Goal: Check status

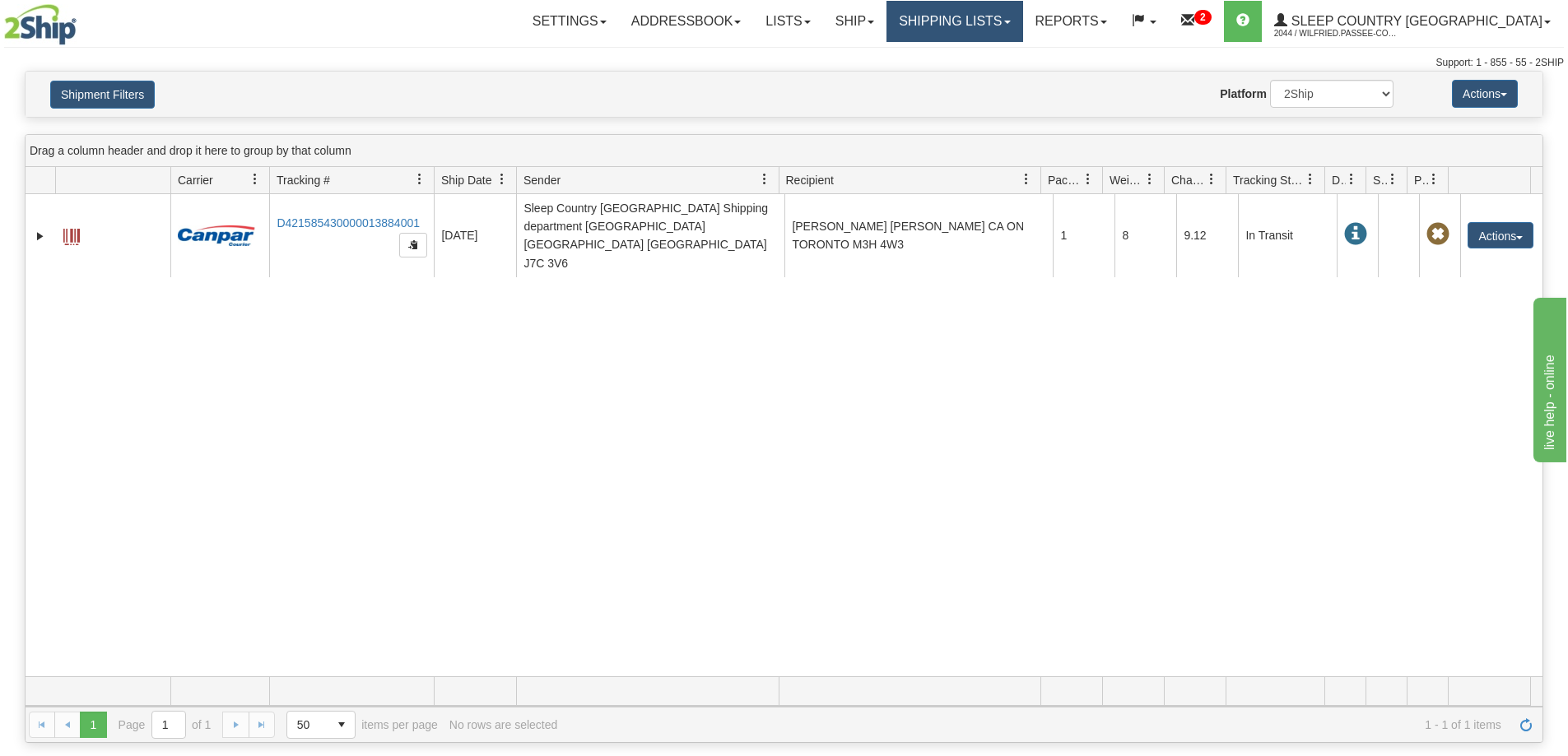
drag, startPoint x: 999, startPoint y: 15, endPoint x: 1007, endPoint y: 39, distance: 25.3
click at [1000, 15] on link "Shipping lists" at bounding box center [954, 22] width 136 height 41
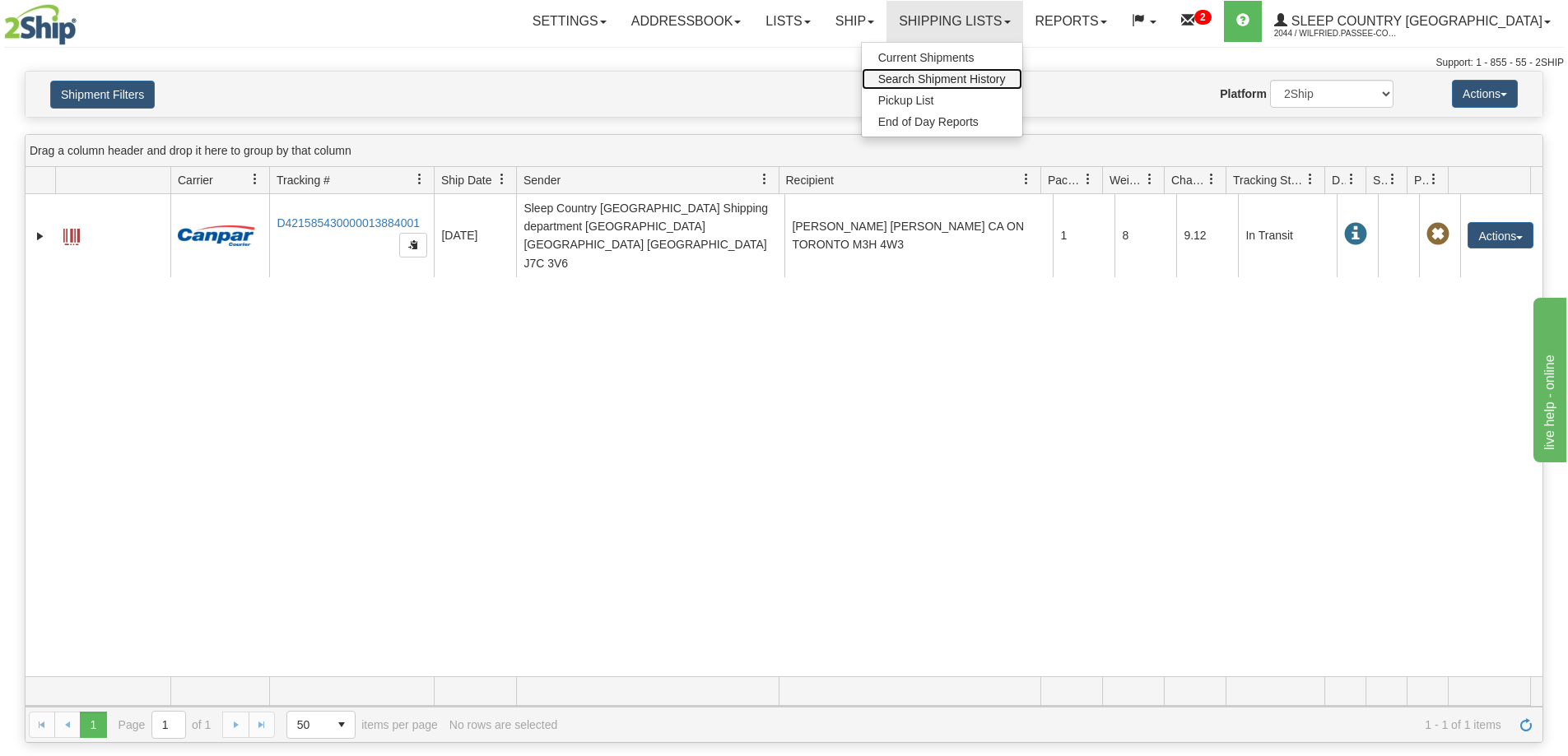
drag, startPoint x: 1053, startPoint y: 80, endPoint x: 990, endPoint y: 99, distance: 65.8
click at [1006, 81] on span "Search Shipment History" at bounding box center [941, 79] width 127 height 13
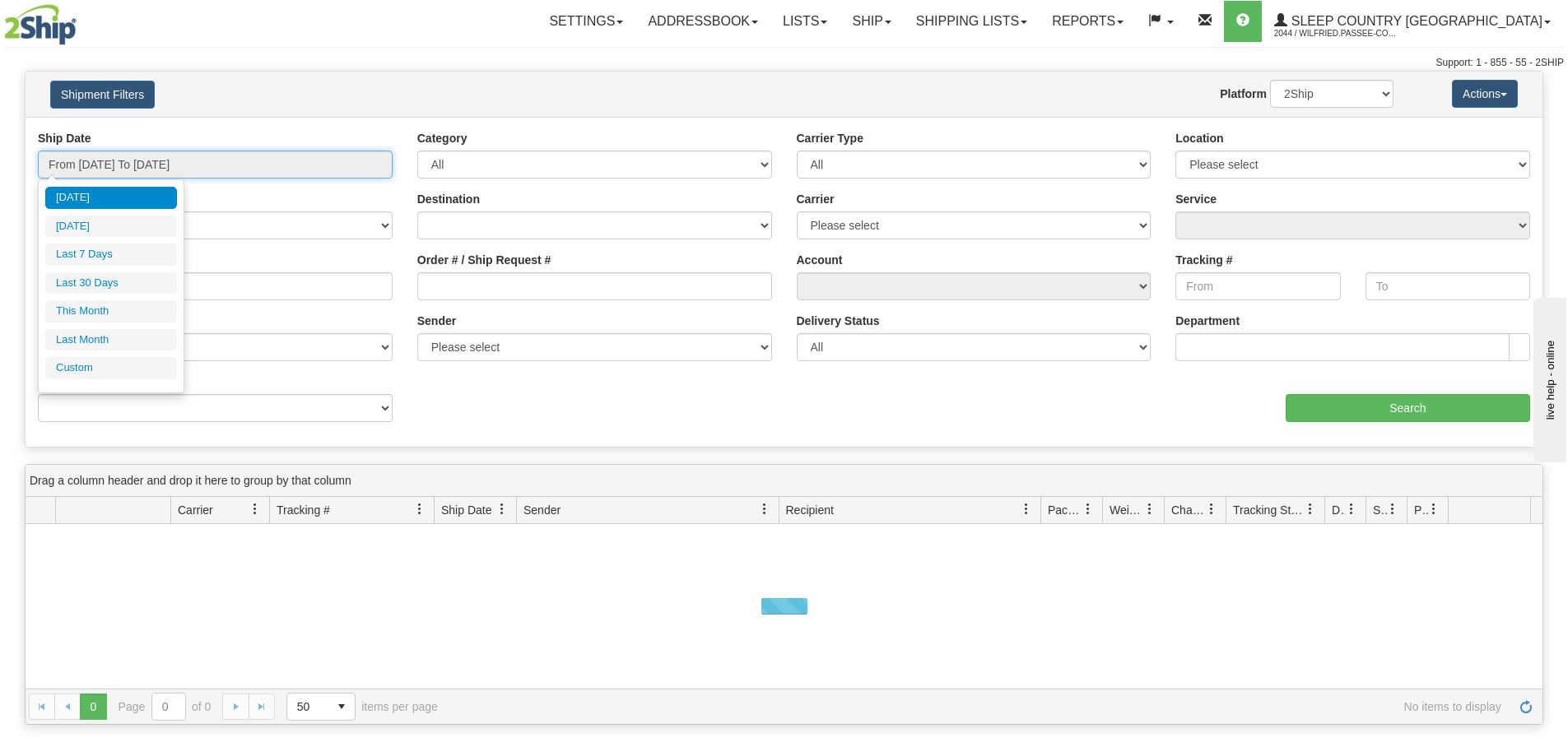
click at [176, 163] on input "From [DATE] To [DATE]" at bounding box center [214, 165] width 355 height 28
click at [128, 280] on li "Last 30 Days" at bounding box center [111, 284] width 132 height 22
type input "From [DATE] To [DATE]"
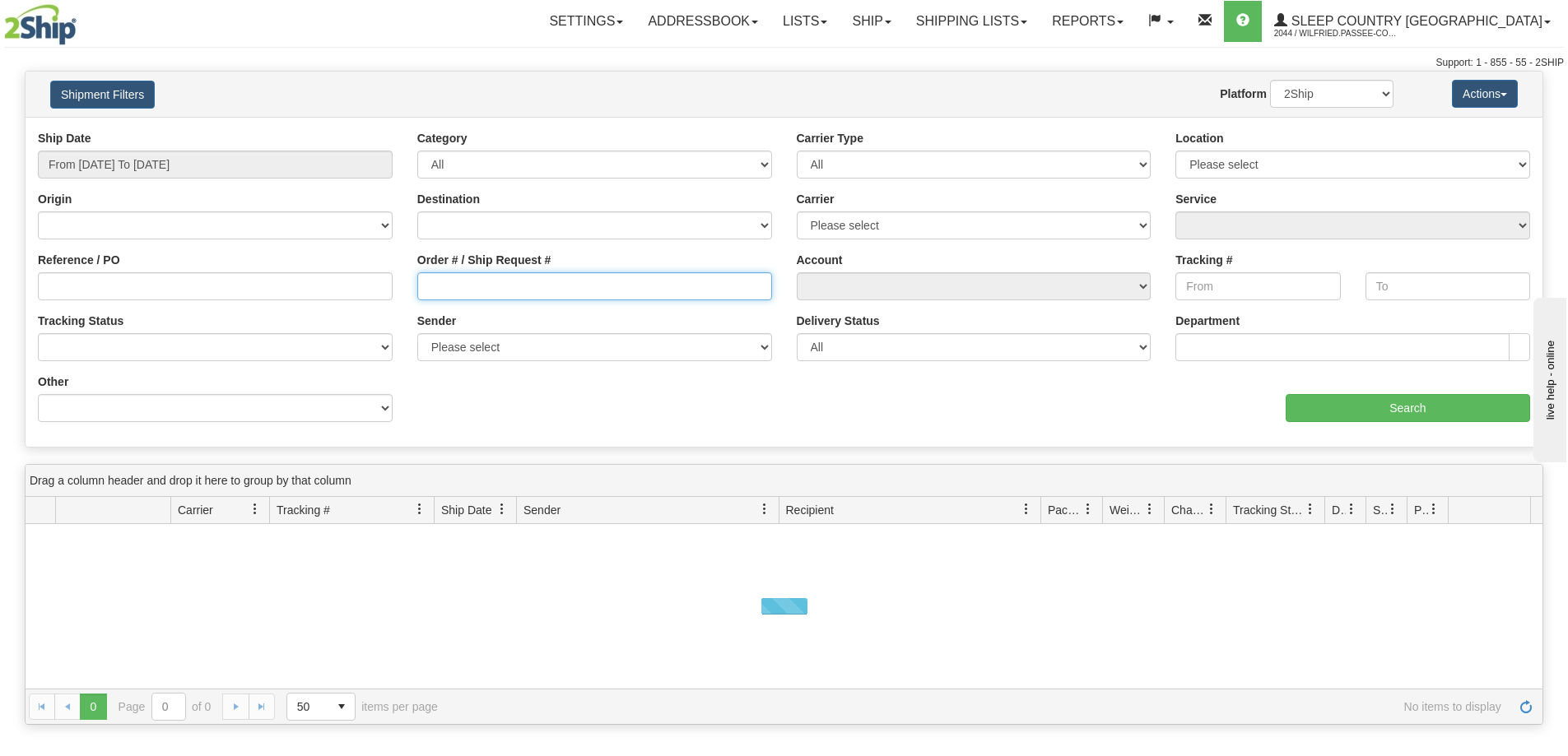
drag, startPoint x: 470, startPoint y: 289, endPoint x: 561, endPoint y: 292, distance: 91.0
click at [470, 289] on input "Order # / Ship Request #" at bounding box center [594, 287] width 355 height 28
paste input "9002I092287"
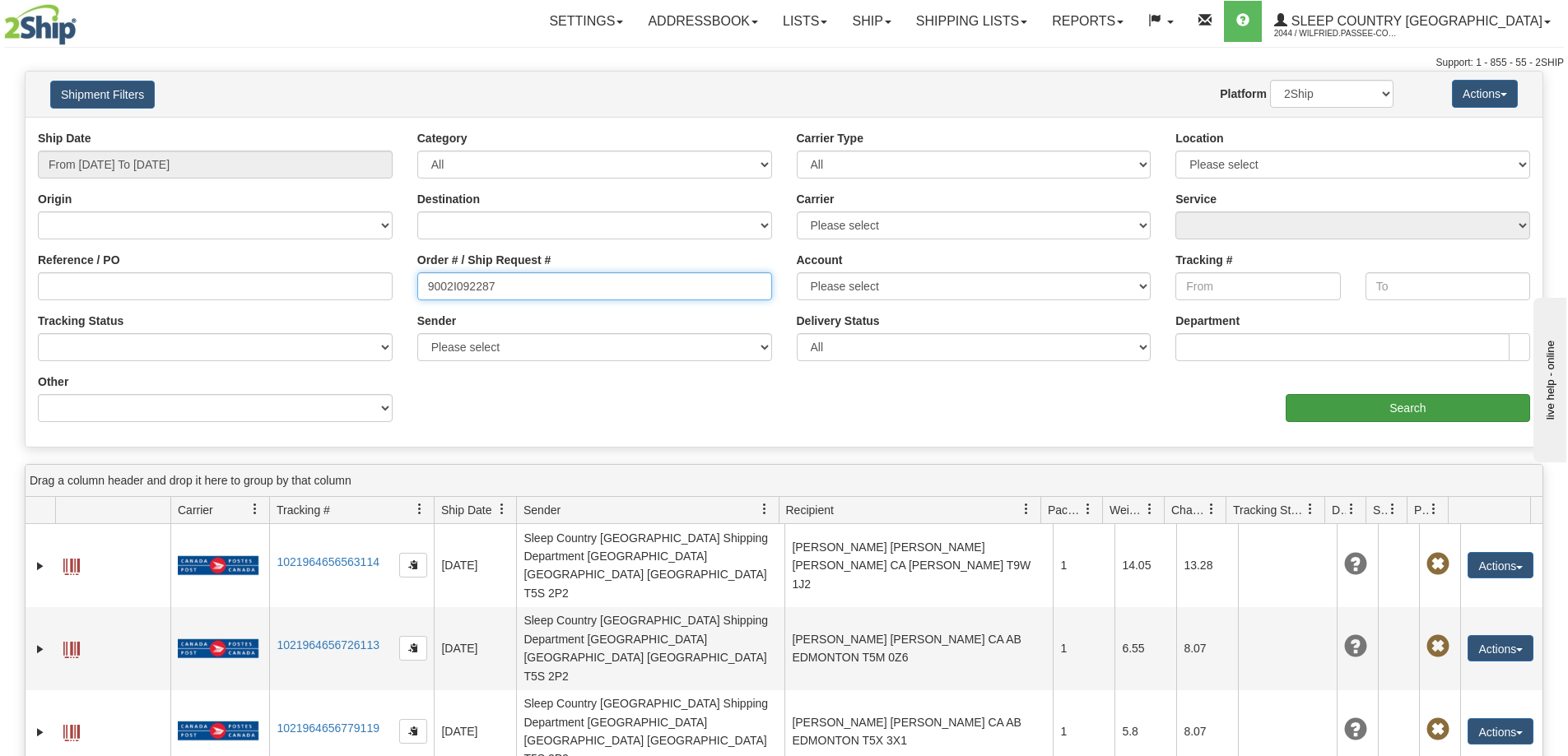
type input "9002I092287"
click at [1372, 417] on input "Search" at bounding box center [1407, 408] width 244 height 28
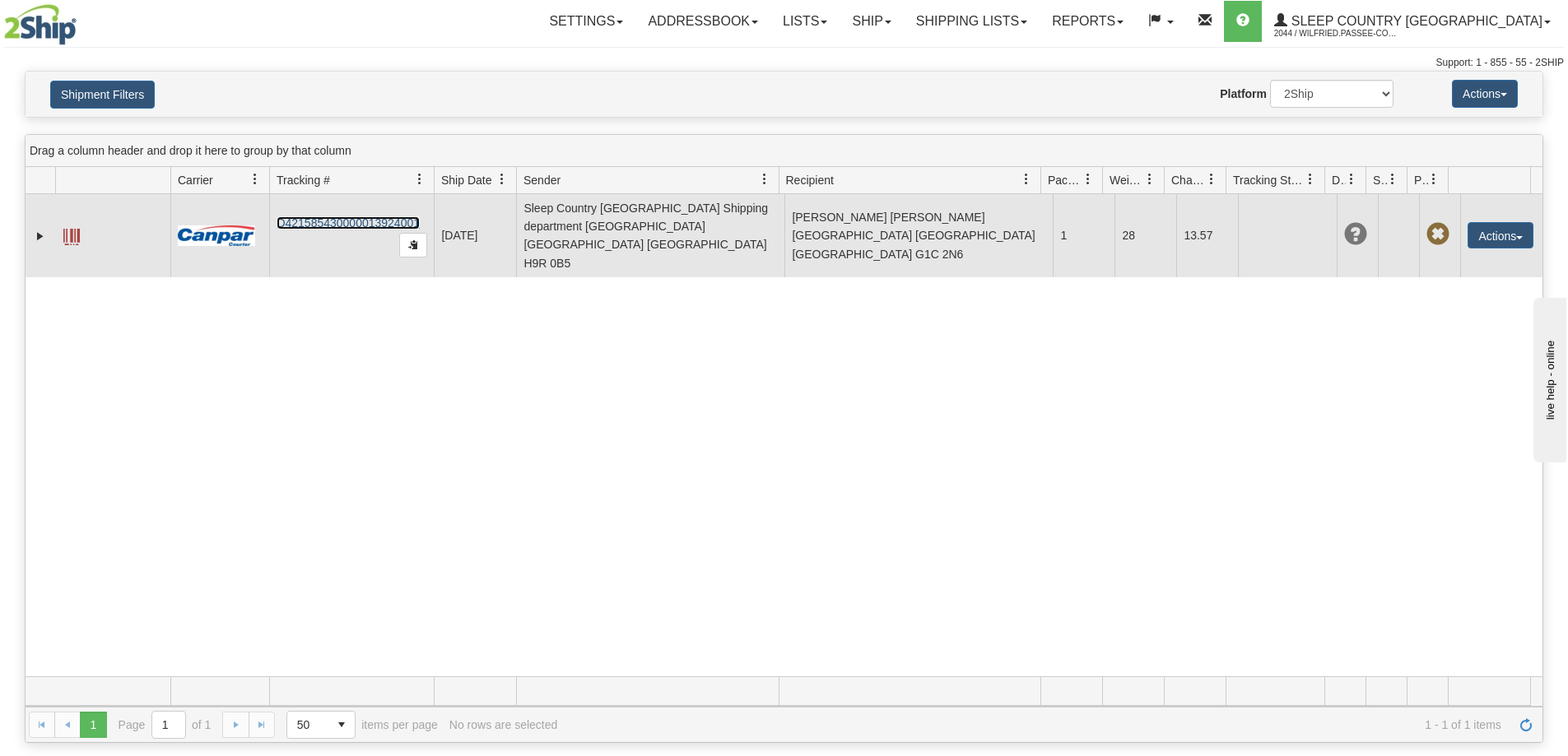
click at [365, 216] on link "D421585430000013924001" at bounding box center [348, 223] width 143 height 13
click at [347, 216] on link "D421585430000013924001" at bounding box center [348, 223] width 143 height 13
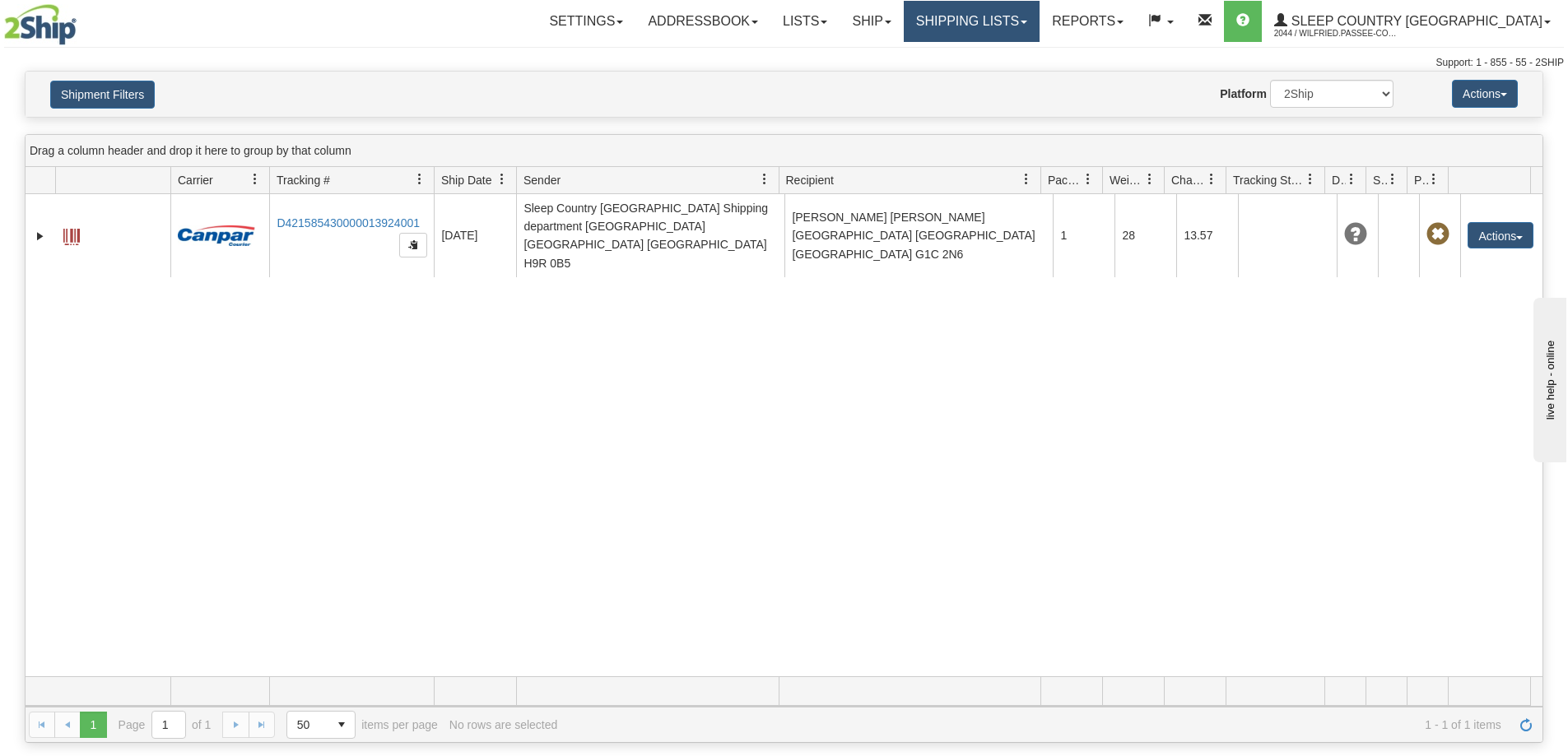
click at [1014, 23] on link "Shipping lists" at bounding box center [971, 22] width 136 height 41
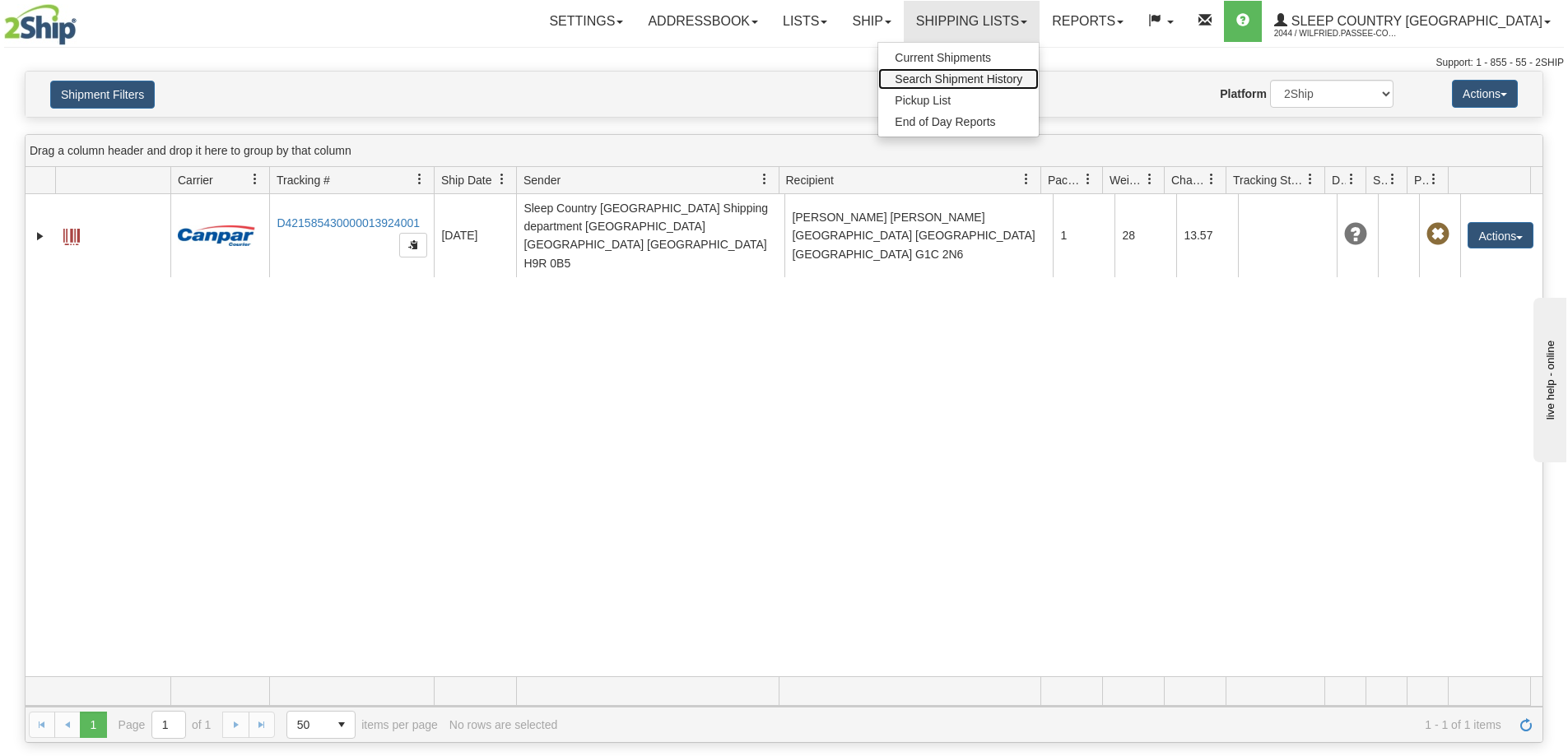
click at [1022, 78] on span "Search Shipment History" at bounding box center [958, 79] width 127 height 13
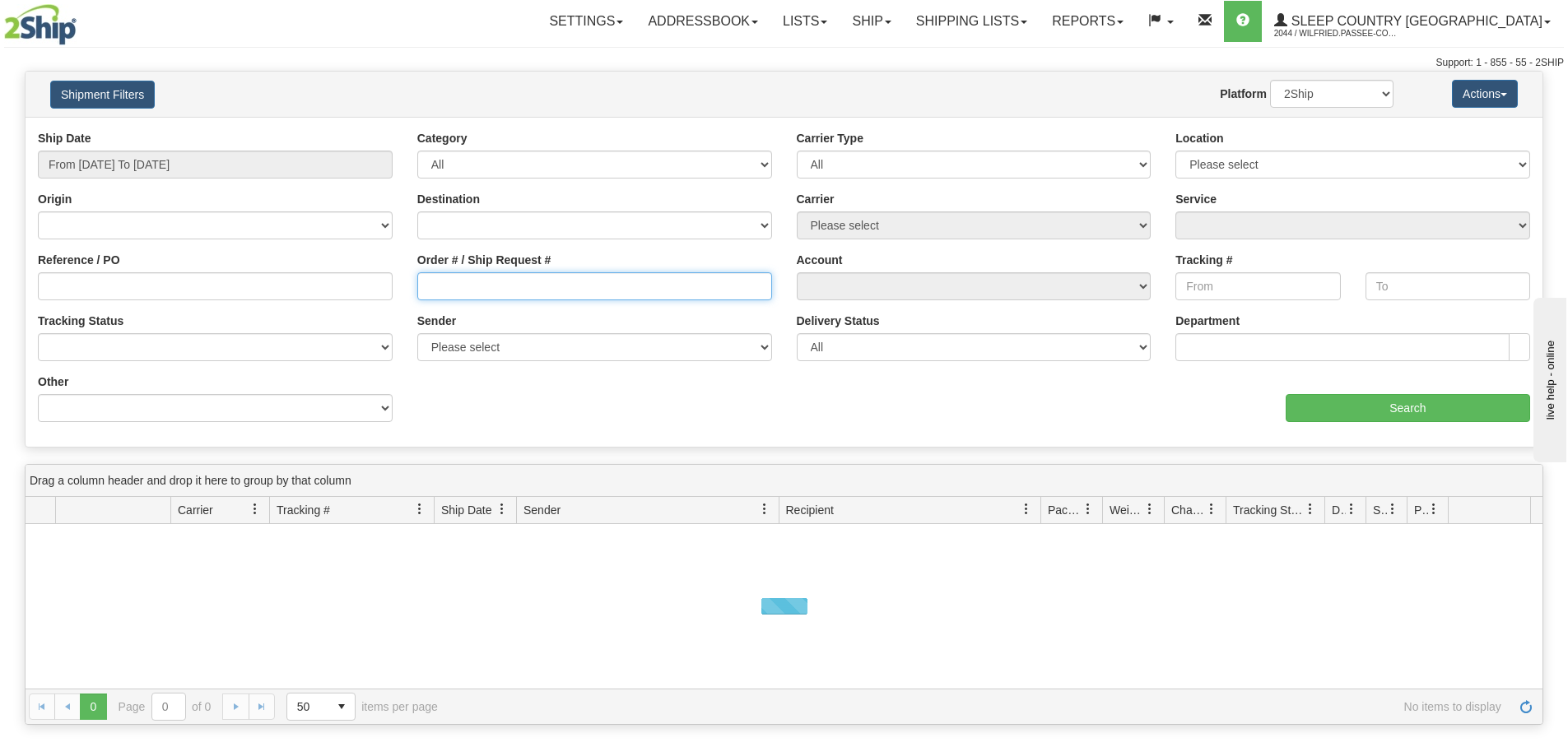
click at [466, 290] on input "Order # / Ship Request #" at bounding box center [594, 287] width 355 height 28
paste input "9002I092287"
type input "9002I092287"
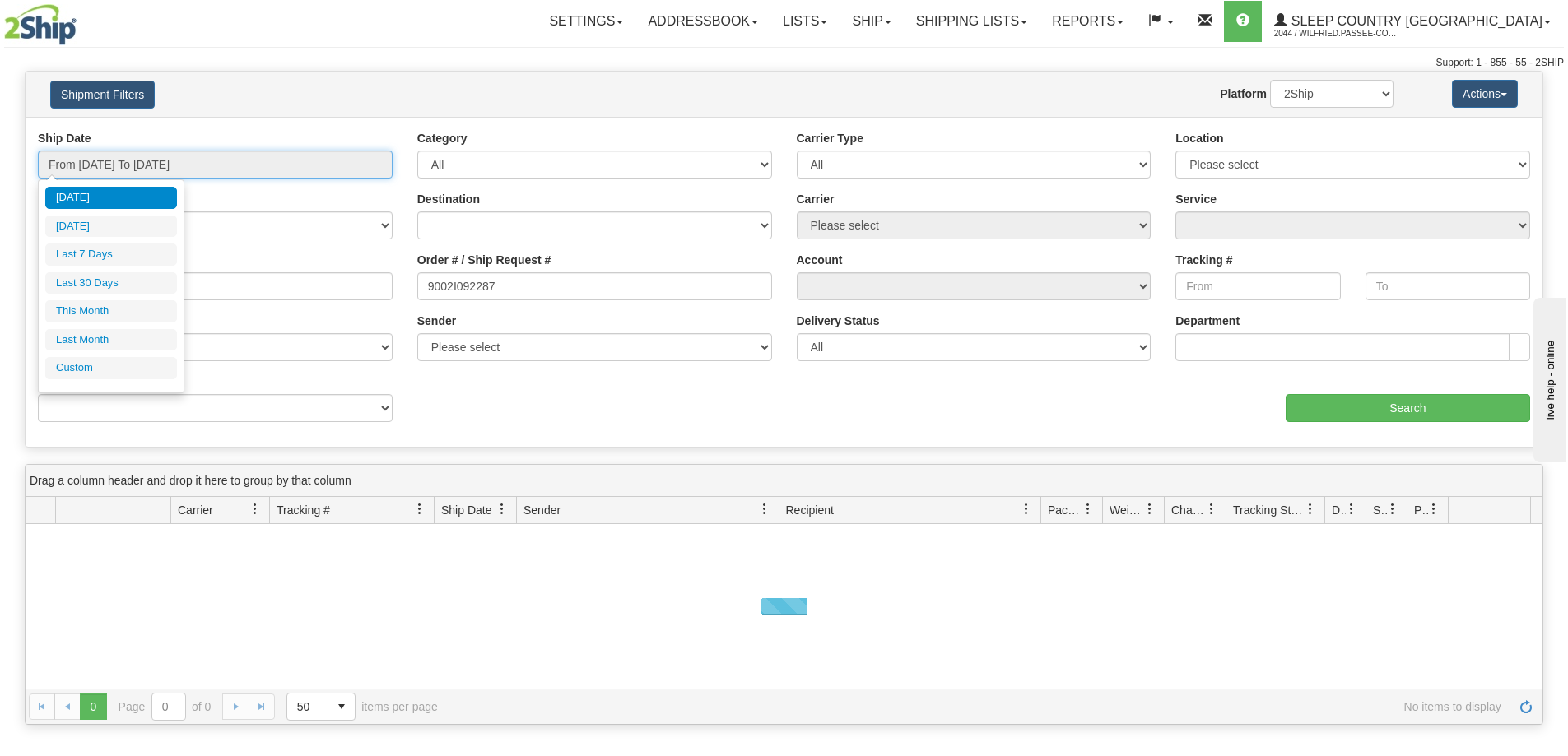
drag, startPoint x: 176, startPoint y: 164, endPoint x: 193, endPoint y: 196, distance: 36.2
click at [175, 164] on input "From [DATE] To [DATE]" at bounding box center [214, 165] width 355 height 28
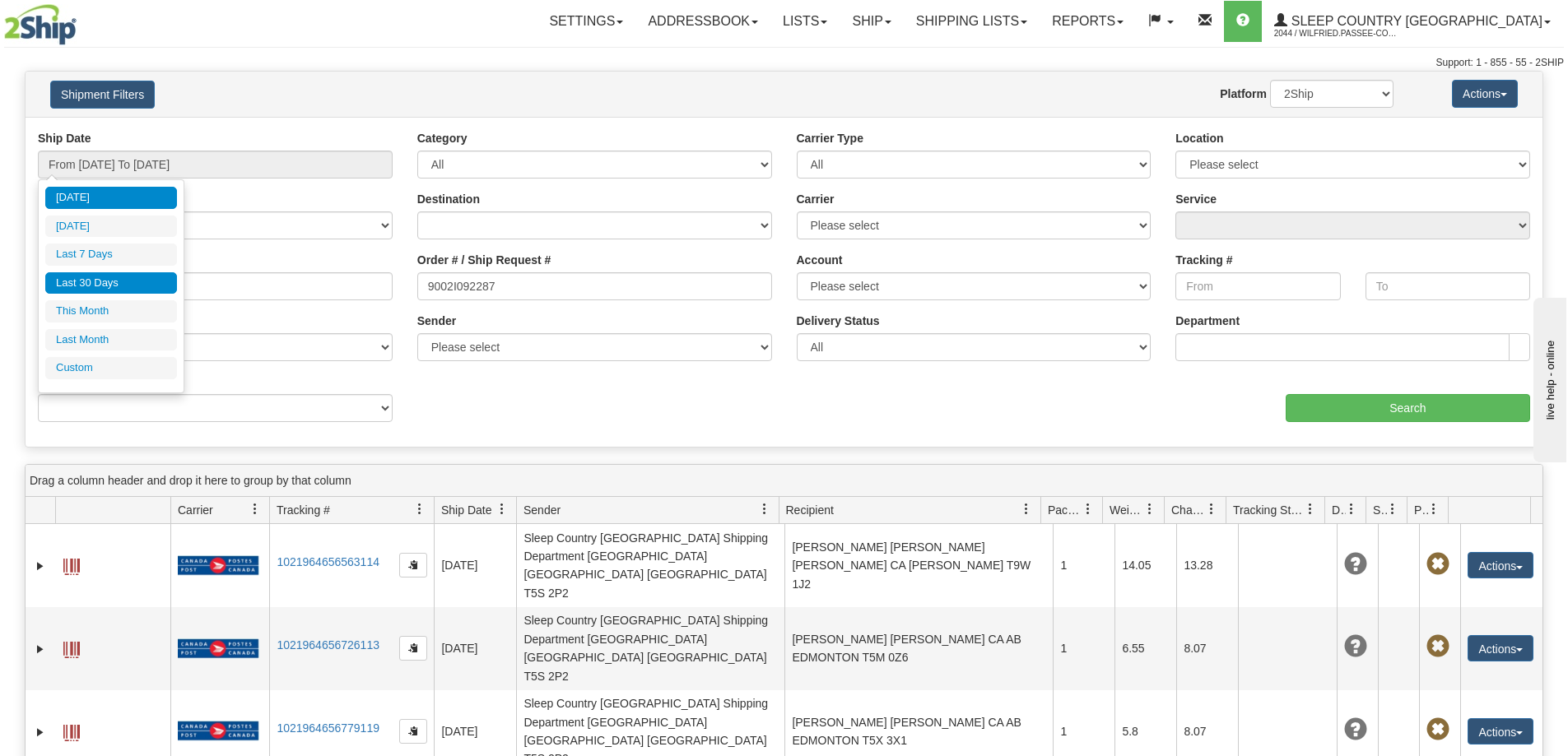
click at [157, 279] on li "Last 30 Days" at bounding box center [111, 284] width 132 height 22
type input "From [DATE] To [DATE]"
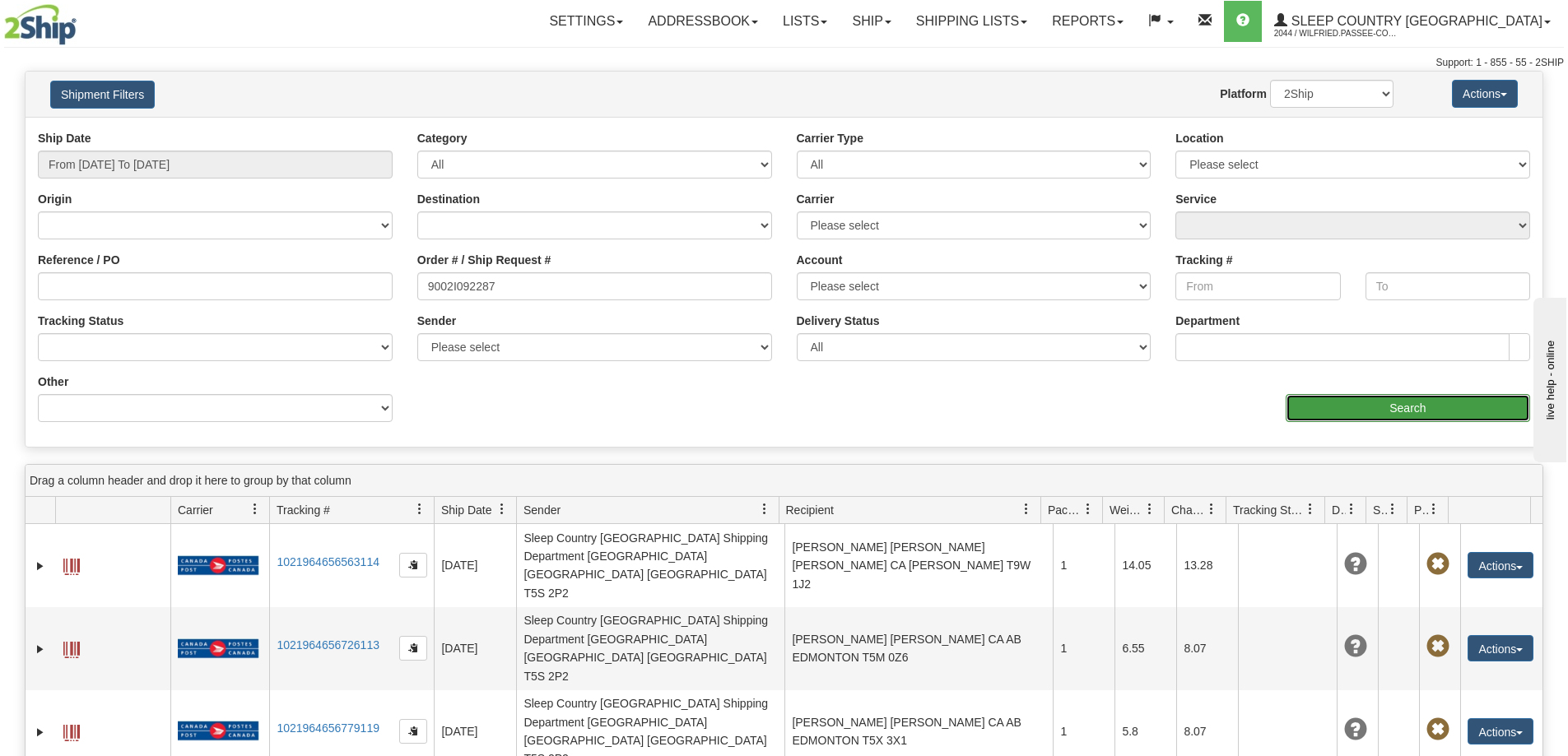
click at [1431, 410] on input "Search" at bounding box center [1407, 408] width 244 height 28
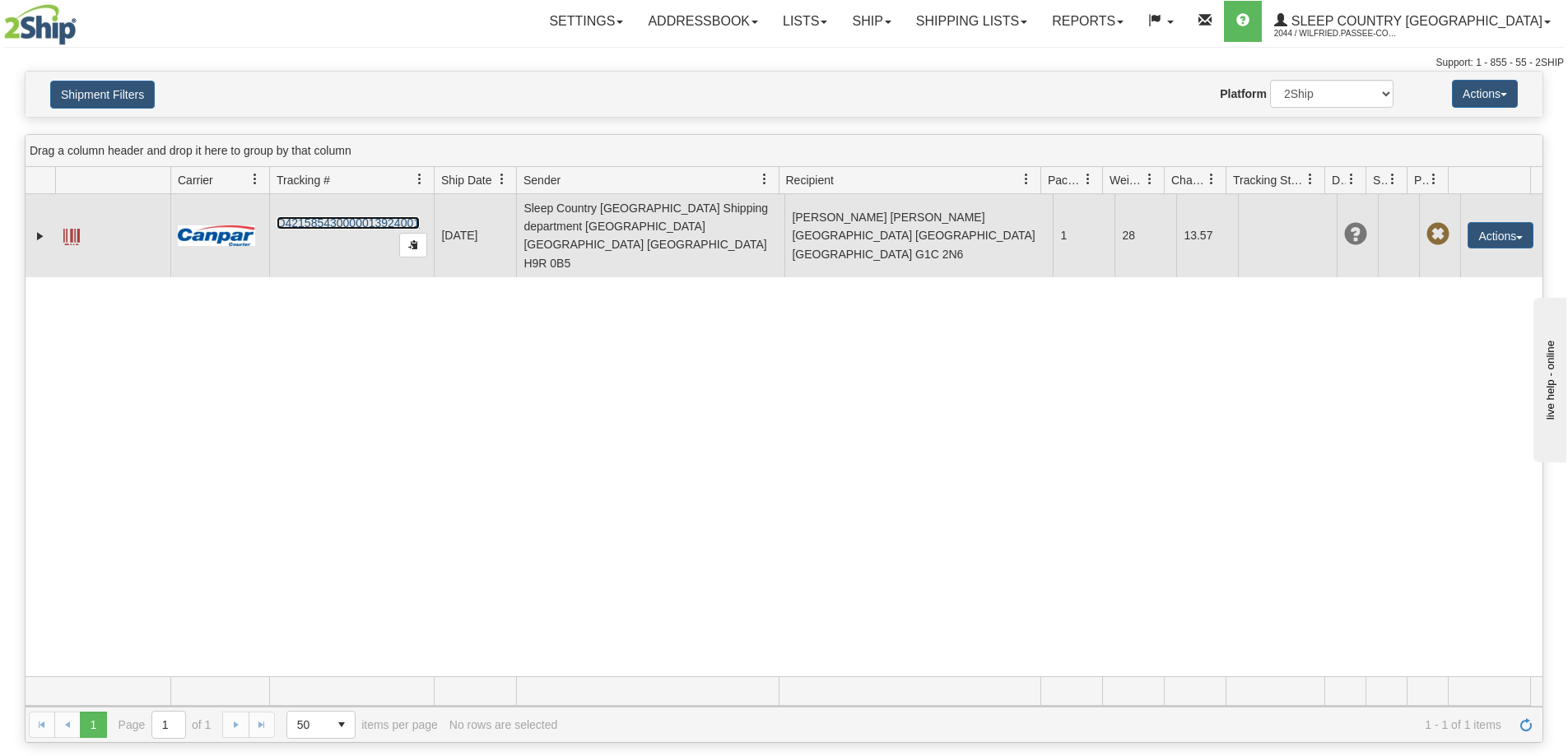
click at [318, 216] on link "D421585430000013924001" at bounding box center [348, 223] width 143 height 13
